Goal: Task Accomplishment & Management: Complete application form

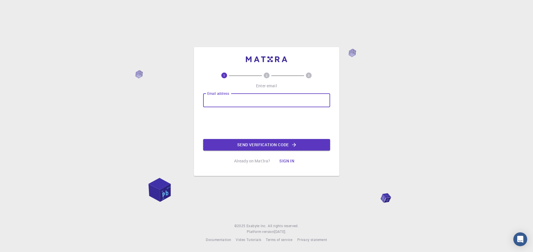
click at [225, 99] on input "Email address" at bounding box center [266, 100] width 127 height 14
type input "[EMAIL_ADDRESS][DOMAIN_NAME]"
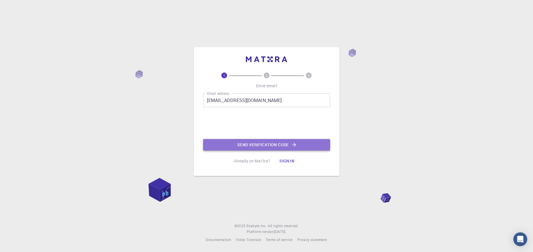
click at [249, 146] on button "Send verification code" at bounding box center [266, 145] width 127 height 12
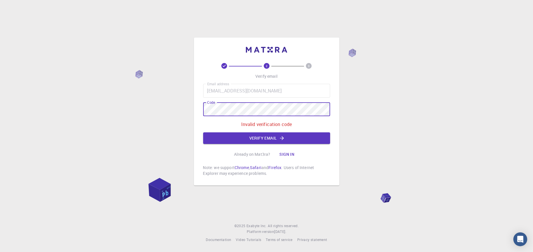
click at [184, 110] on div "2 3 Verify email Email address [EMAIL_ADDRESS][DOMAIN_NAME] Email address Code …" at bounding box center [266, 126] width 533 height 252
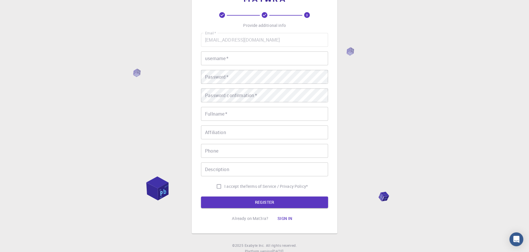
scroll to position [43, 0]
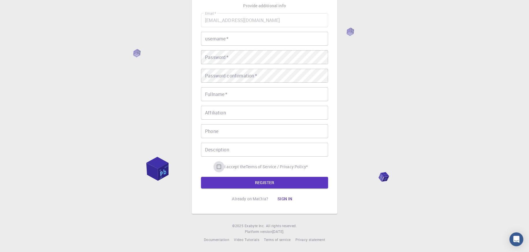
click at [216, 165] on input "I accept the Terms of Service / Privacy Policy *" at bounding box center [218, 166] width 11 height 11
checkbox input "true"
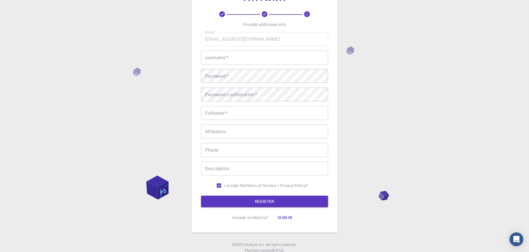
scroll to position [0, 0]
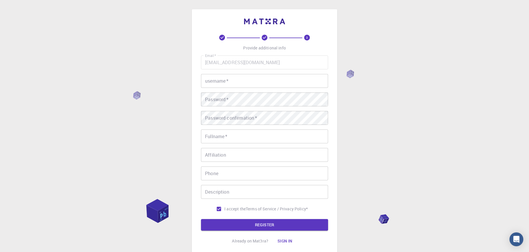
click at [232, 79] on input "username   *" at bounding box center [264, 81] width 127 height 14
type input "a"
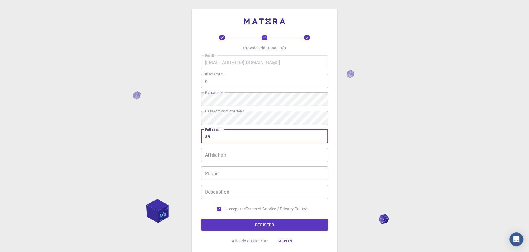
type input "aa"
click at [219, 155] on input "Affiliation" at bounding box center [264, 155] width 127 height 14
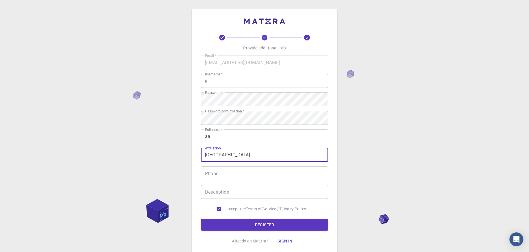
type input "[GEOGRAPHIC_DATA]"
click at [225, 176] on input "Phone" at bounding box center [264, 173] width 127 height 14
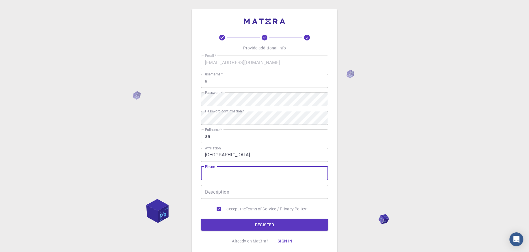
click at [226, 195] on input "Description" at bounding box center [264, 192] width 127 height 14
click at [238, 221] on button "REGISTER" at bounding box center [264, 225] width 127 height 12
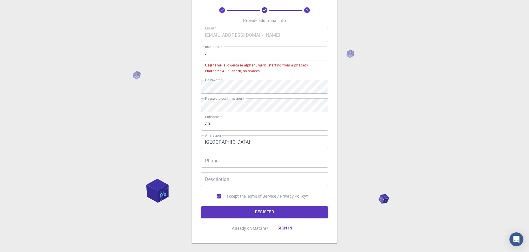
scroll to position [29, 0]
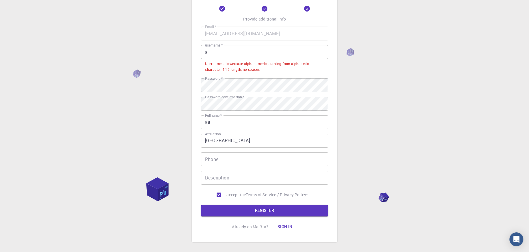
click at [216, 54] on input "a" at bounding box center [264, 52] width 127 height 14
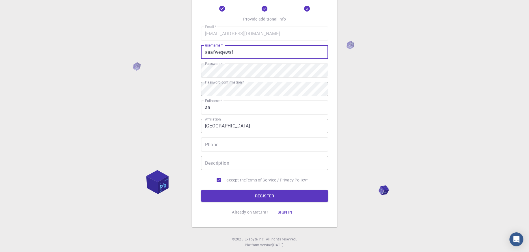
type input "aaafweqewsf"
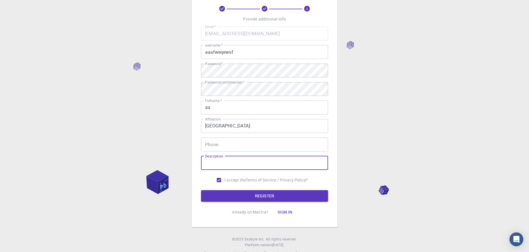
click at [225, 166] on input "Description" at bounding box center [264, 163] width 127 height 14
type input "ewfedfd"
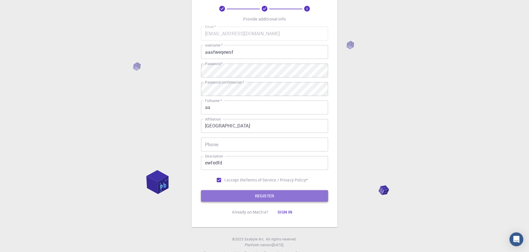
click at [252, 196] on button "REGISTER" at bounding box center [264, 196] width 127 height 12
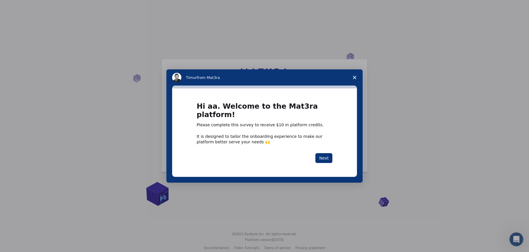
click at [354, 79] on polygon "Close survey" at bounding box center [354, 77] width 3 height 3
